Goal: Navigation & Orientation: Find specific page/section

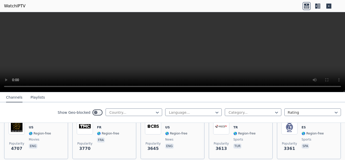
scroll to position [126, 0]
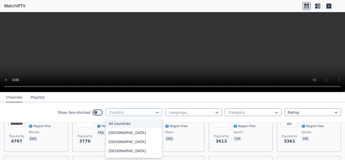
click at [130, 112] on div at bounding box center [132, 112] width 46 height 5
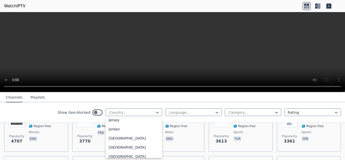
scroll to position [885, 0]
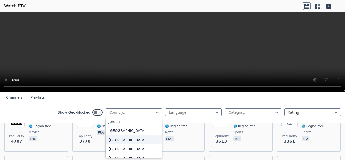
click at [132, 142] on div "[GEOGRAPHIC_DATA]" at bounding box center [134, 139] width 57 height 9
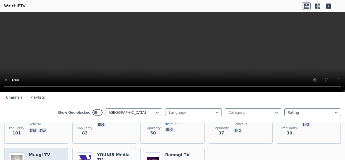
scroll to position [59, 0]
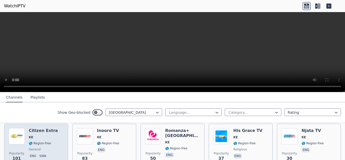
click at [55, 139] on div "Popularity 101 Citizen Extra KE 🌎 Region-free general eng swa" at bounding box center [36, 146] width 55 height 36
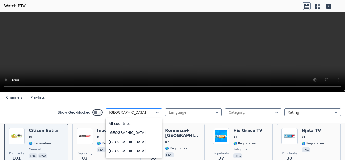
click at [134, 114] on div at bounding box center [132, 112] width 46 height 5
click at [128, 135] on div "[GEOGRAPHIC_DATA]" at bounding box center [134, 133] width 57 height 9
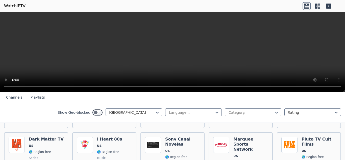
scroll to position [160, 0]
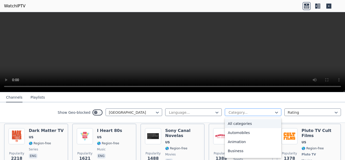
click at [263, 112] on div at bounding box center [251, 112] width 46 height 5
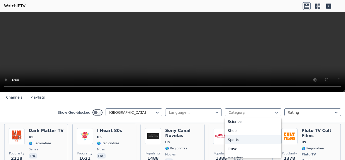
scroll to position [208, 0]
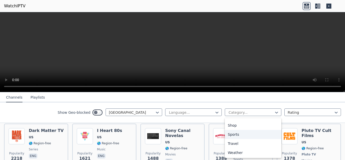
click at [246, 134] on div "Sports" at bounding box center [253, 134] width 57 height 9
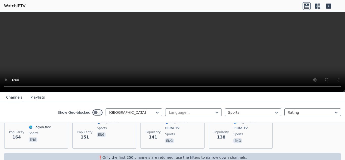
scroll to position [286, 0]
click at [35, 96] on button "Playlists" at bounding box center [38, 98] width 14 height 10
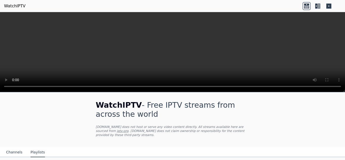
scroll to position [0, 0]
click at [17, 148] on button "Channels" at bounding box center [14, 153] width 16 height 10
